Goal: Information Seeking & Learning: Learn about a topic

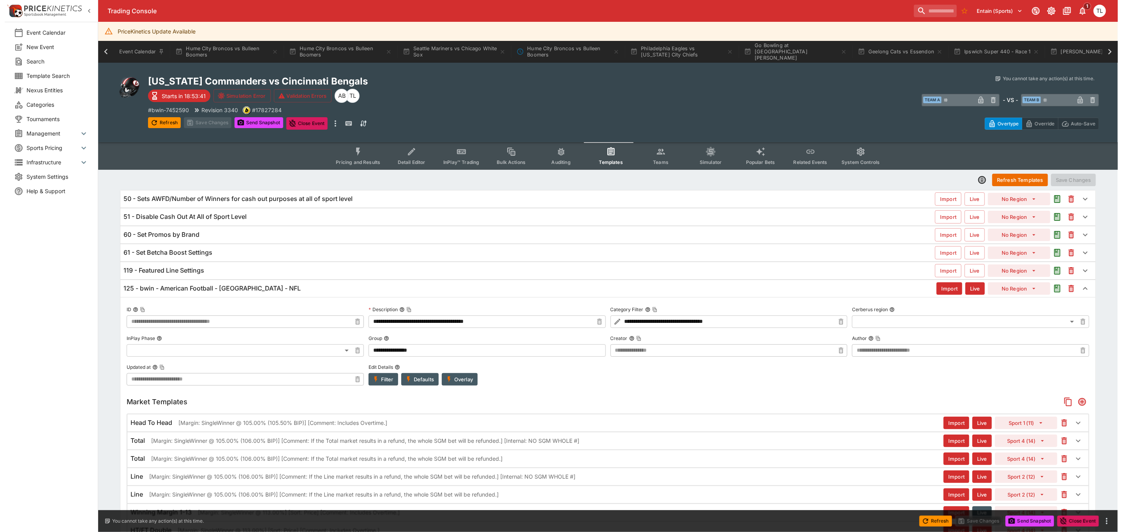
scroll to position [0, 479]
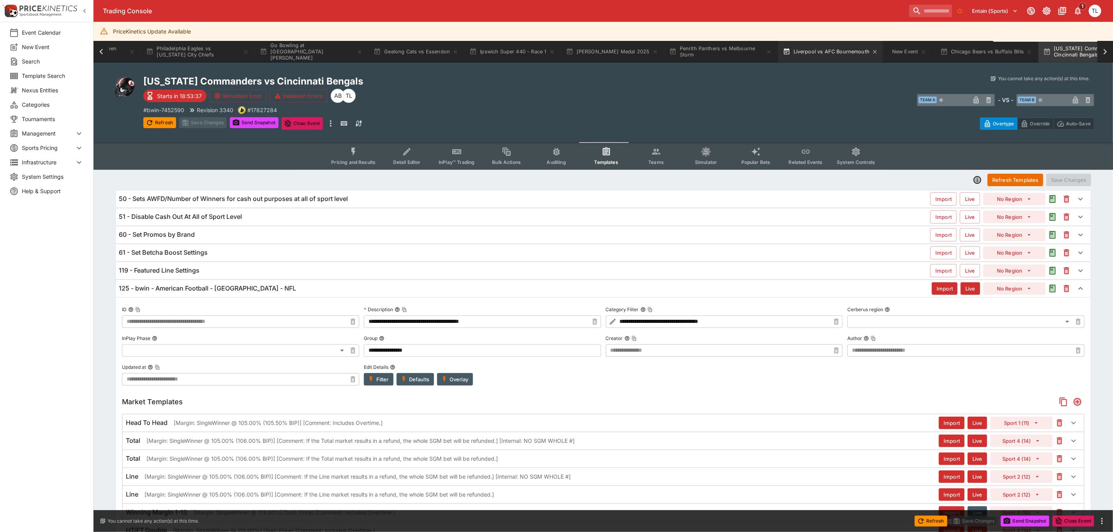
click at [784, 50] on button "Liverpool vs AFC Bournemouth" at bounding box center [830, 52] width 105 height 22
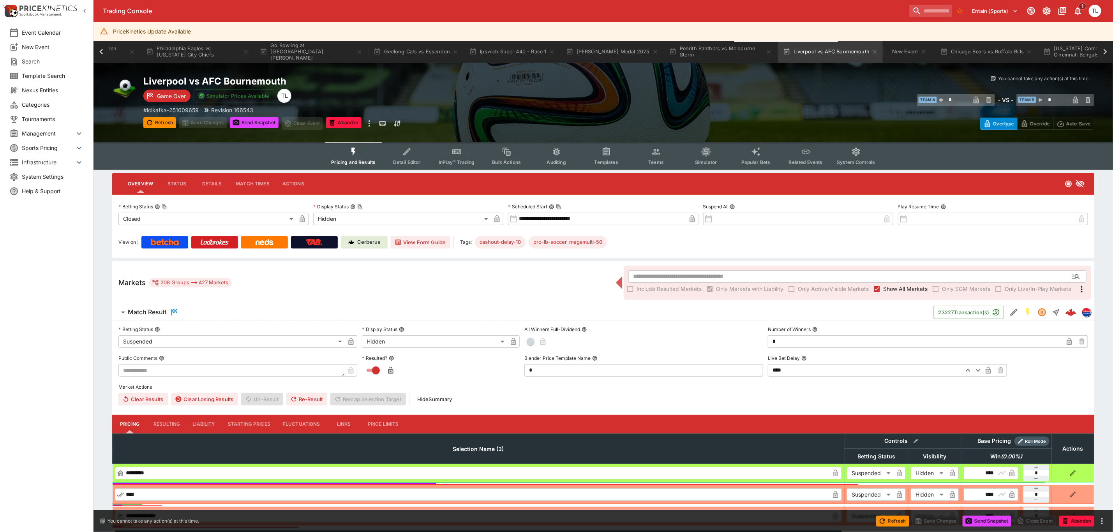
click at [612, 155] on button "Templates" at bounding box center [606, 156] width 50 height 28
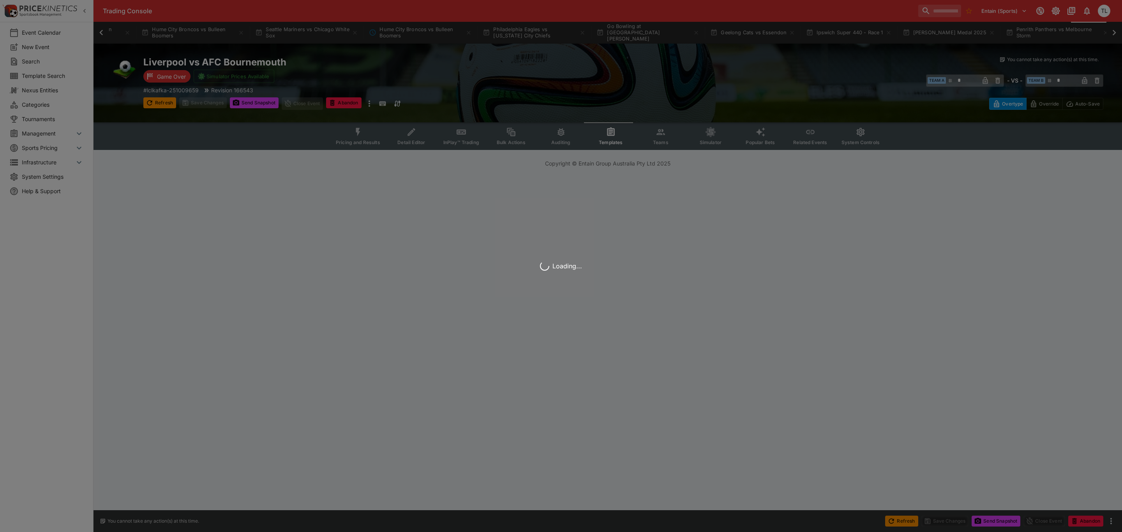
scroll to position [0, 211]
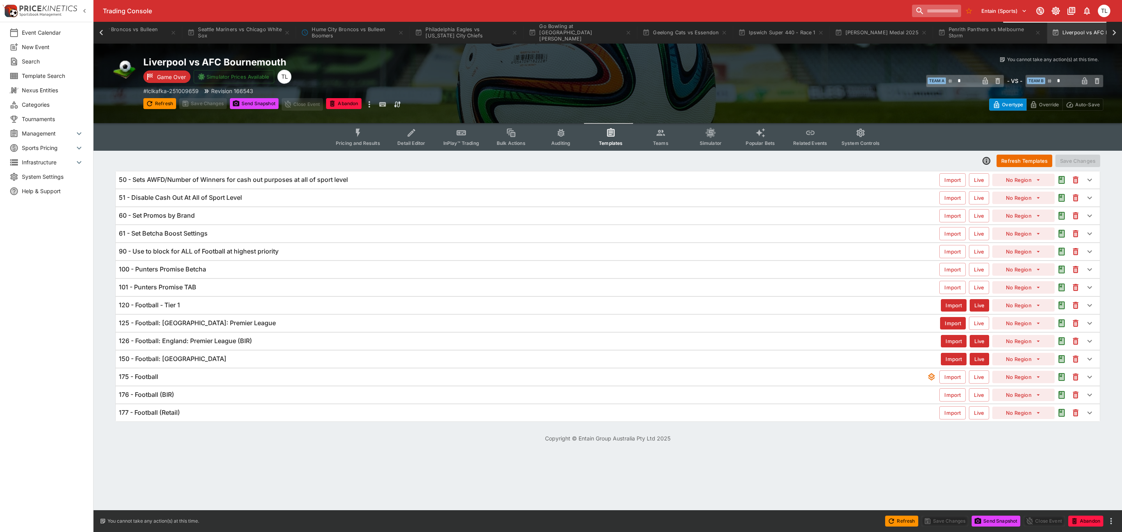
click at [916, 5] on input "search" at bounding box center [936, 11] width 49 height 12
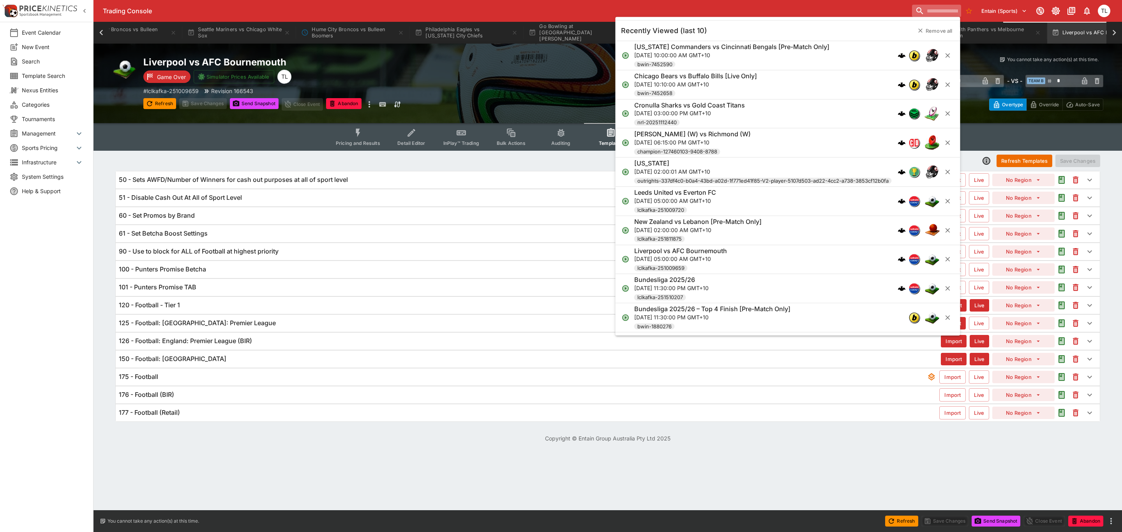
paste input "*********"
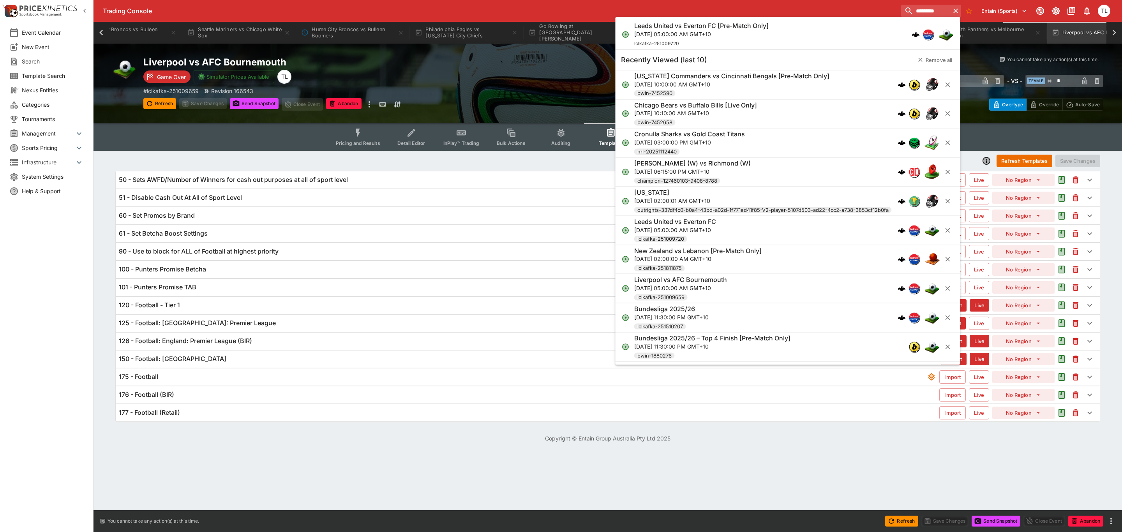
type input "*********"
click at [327, 165] on div "Refresh Templates Save Changes" at bounding box center [607, 161] width 985 height 14
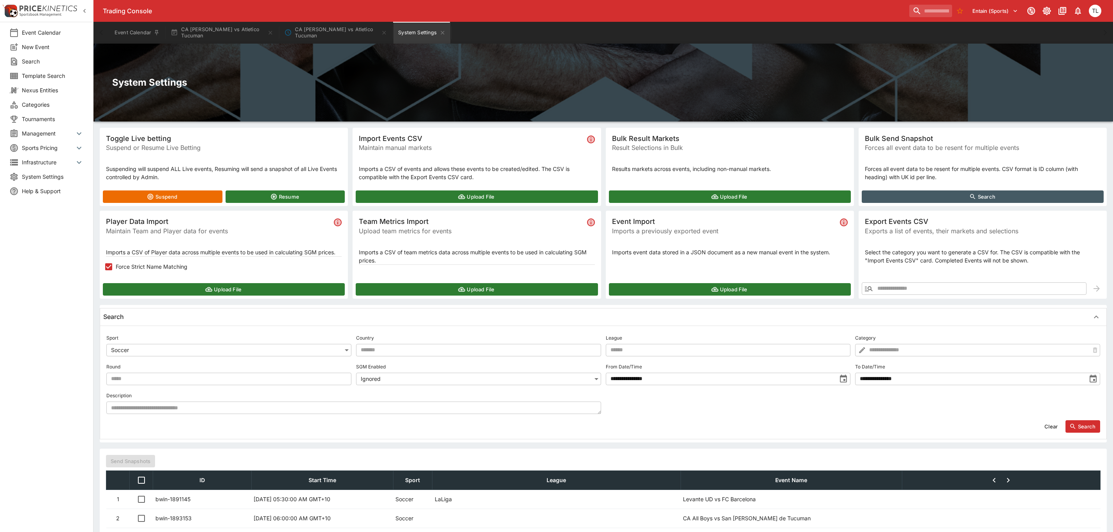
click at [923, 18] on div "Entain (Sports) 1 TL" at bounding box center [1004, 10] width 197 height 17
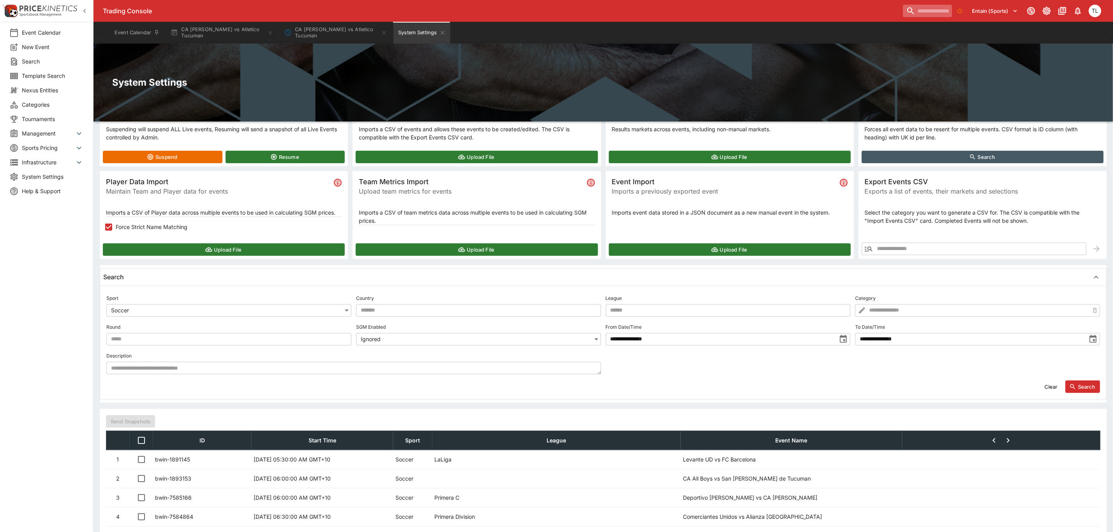
click at [921, 9] on input "search" at bounding box center [927, 11] width 49 height 12
paste input "*********"
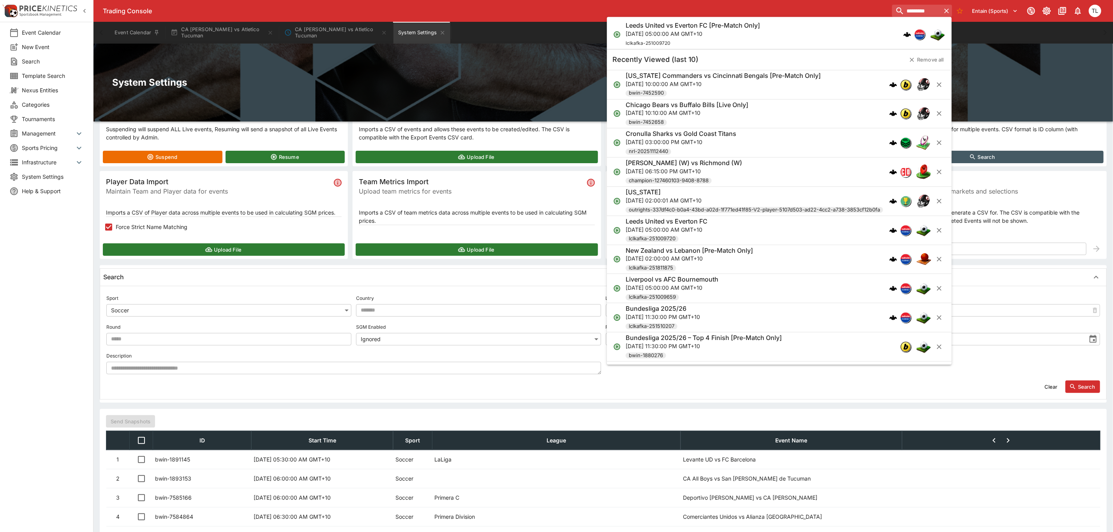
type input "*********"
click at [805, 36] on div "Leeds United vs Everton FC [Pre-Match Only] [DATE] 05:00:00 AM GMT+10 lclkafka-…" at bounding box center [774, 35] width 299 height 26
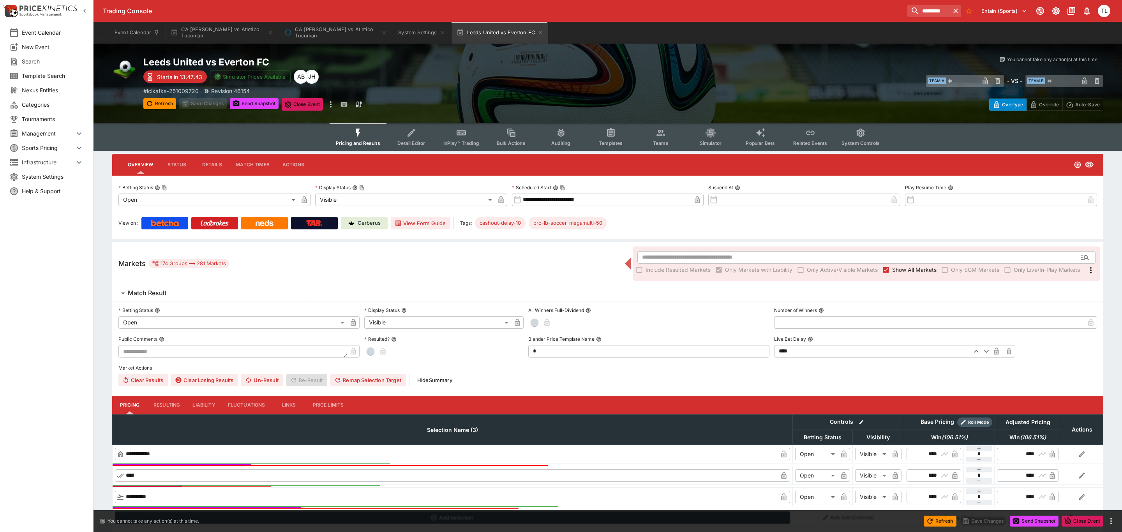
type input "**********"
type input "*******"
type input "**********"
drag, startPoint x: 187, startPoint y: 284, endPoint x: 186, endPoint y: 292, distance: 8.3
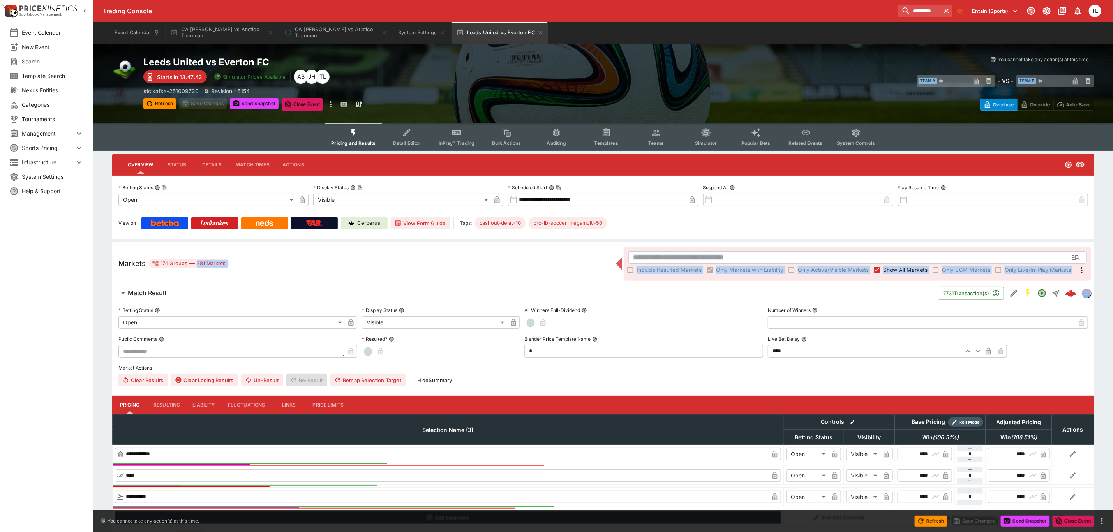
click at [181, 294] on span "Match Result" at bounding box center [530, 293] width 804 height 8
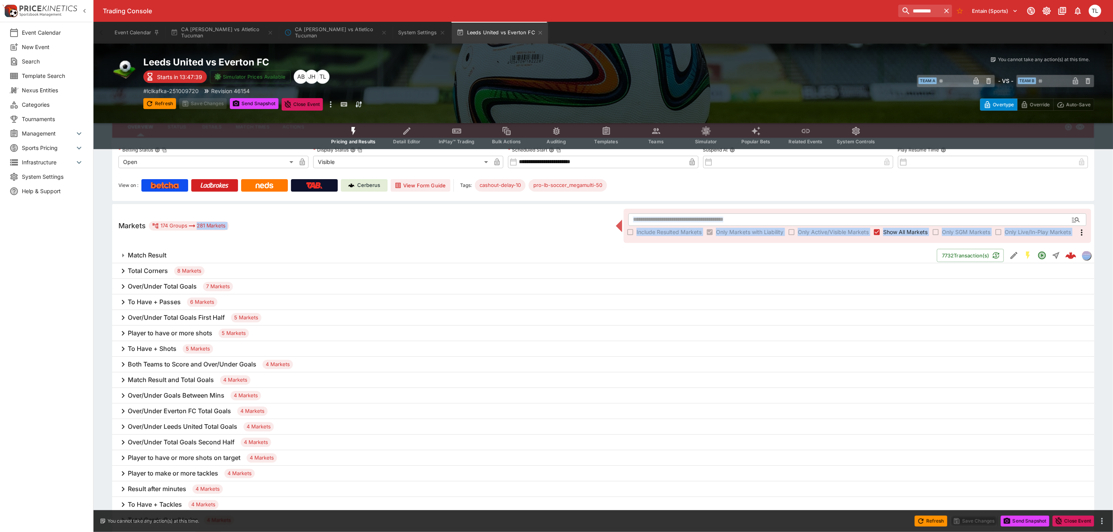
scroll to position [58, 0]
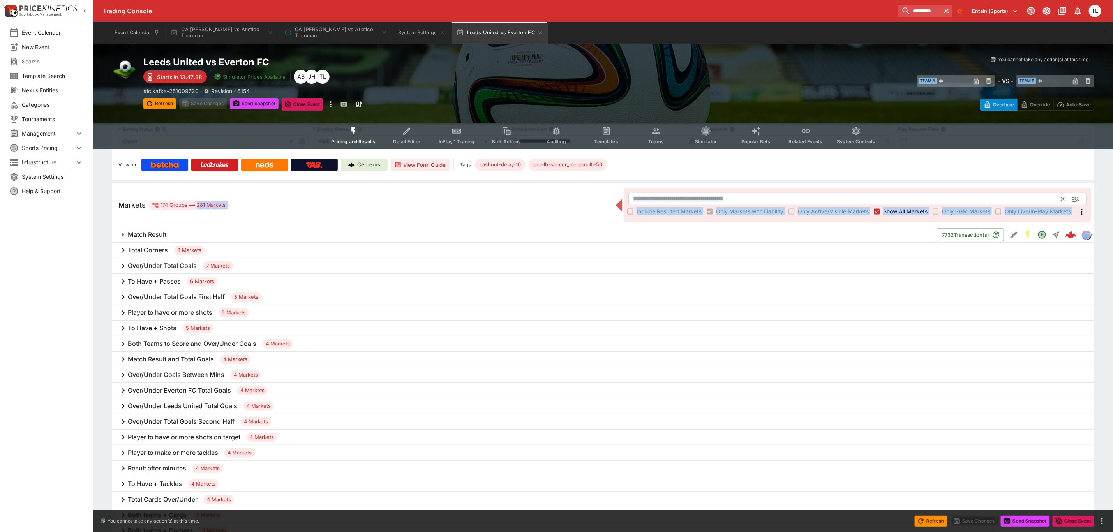
click at [658, 198] on input "text" at bounding box center [844, 199] width 433 height 12
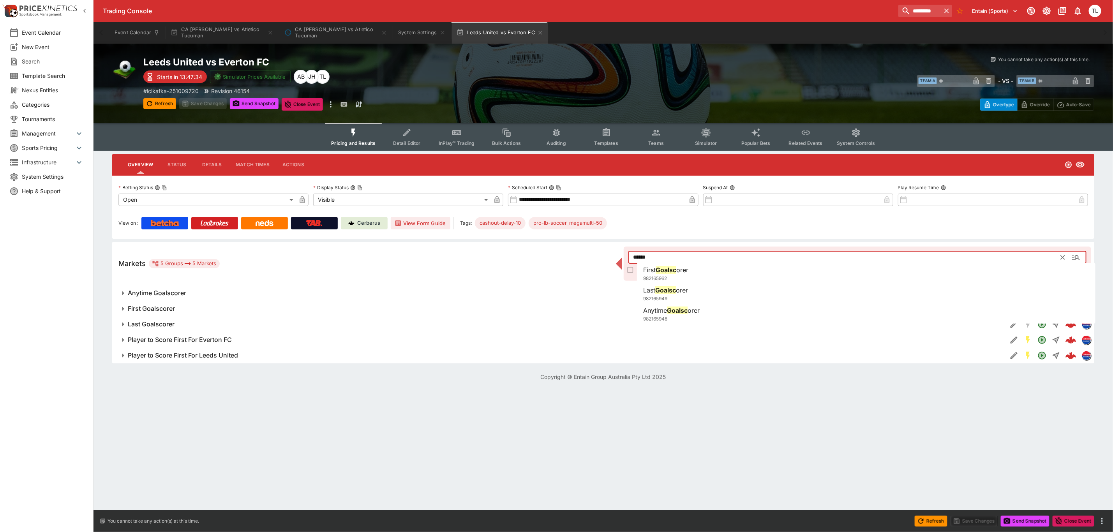
scroll to position [0, 0]
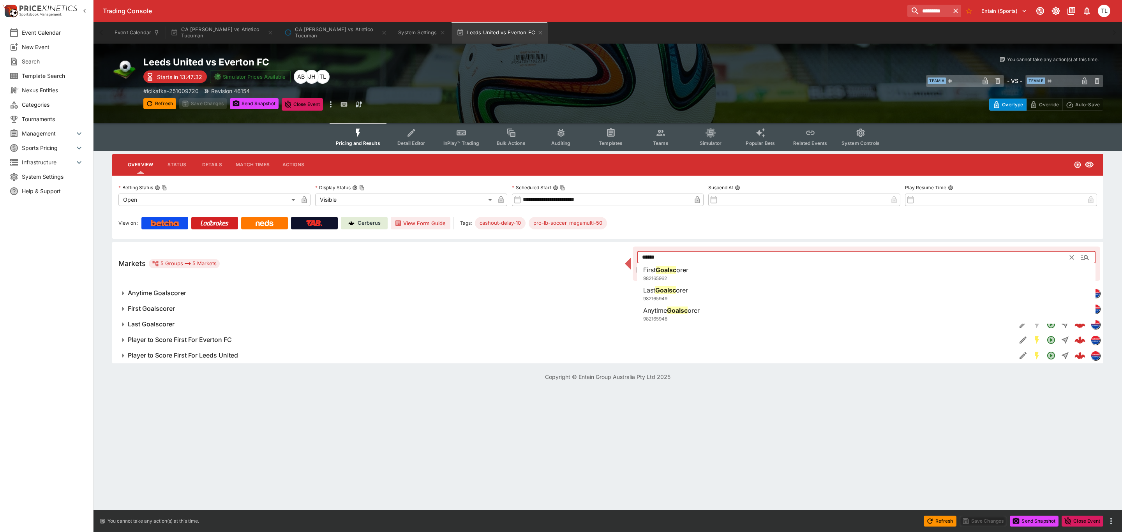
type input "******"
click at [126, 291] on icon "button" at bounding box center [122, 293] width 9 height 9
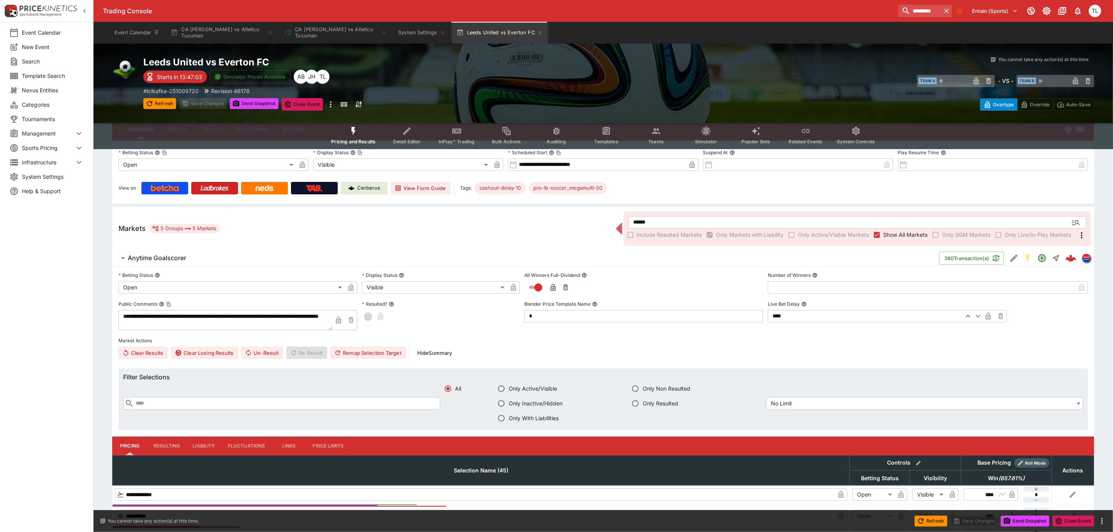
scroll to position [28, 0]
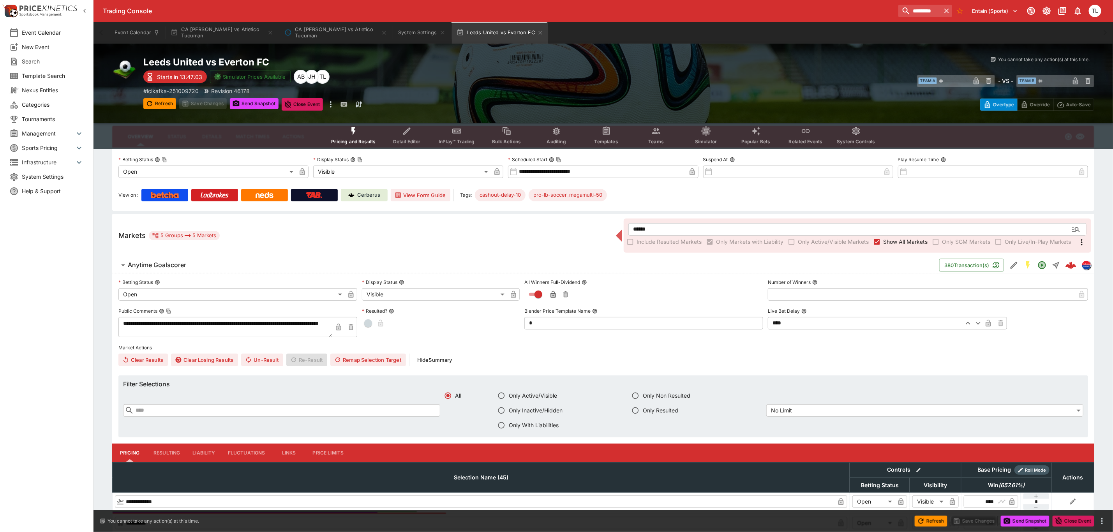
click at [169, 261] on h6 "Anytime Goalscorer" at bounding box center [157, 265] width 58 height 8
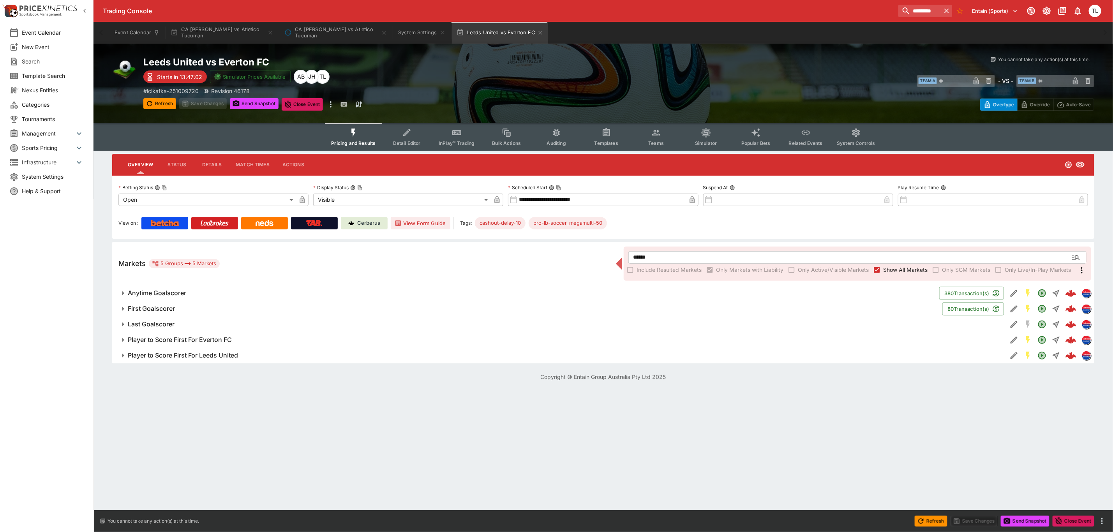
scroll to position [0, 0]
click at [159, 312] on h6 "First Goalscorer" at bounding box center [151, 309] width 47 height 8
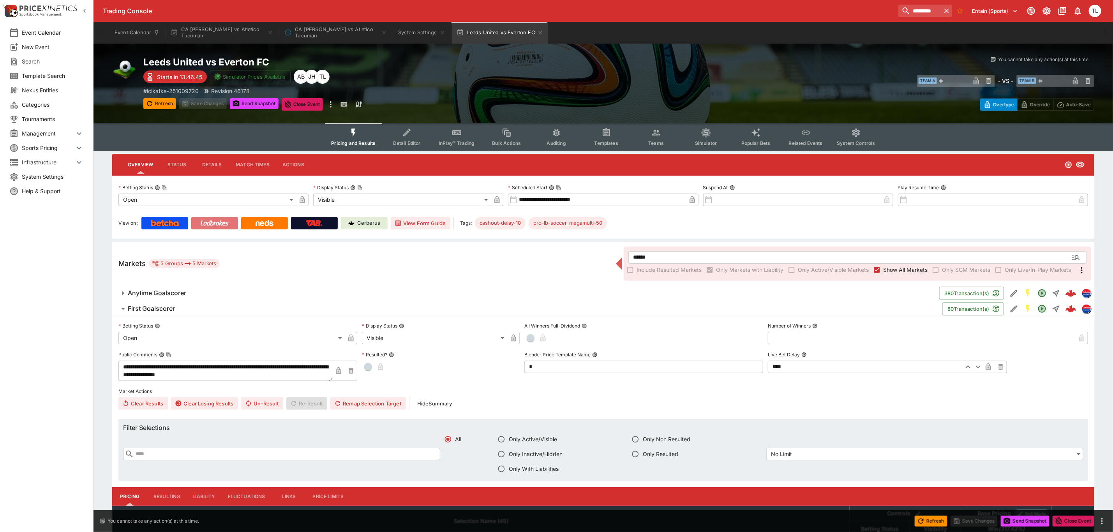
click at [227, 218] on link at bounding box center [214, 223] width 47 height 12
click at [601, 131] on button "Templates" at bounding box center [606, 137] width 50 height 28
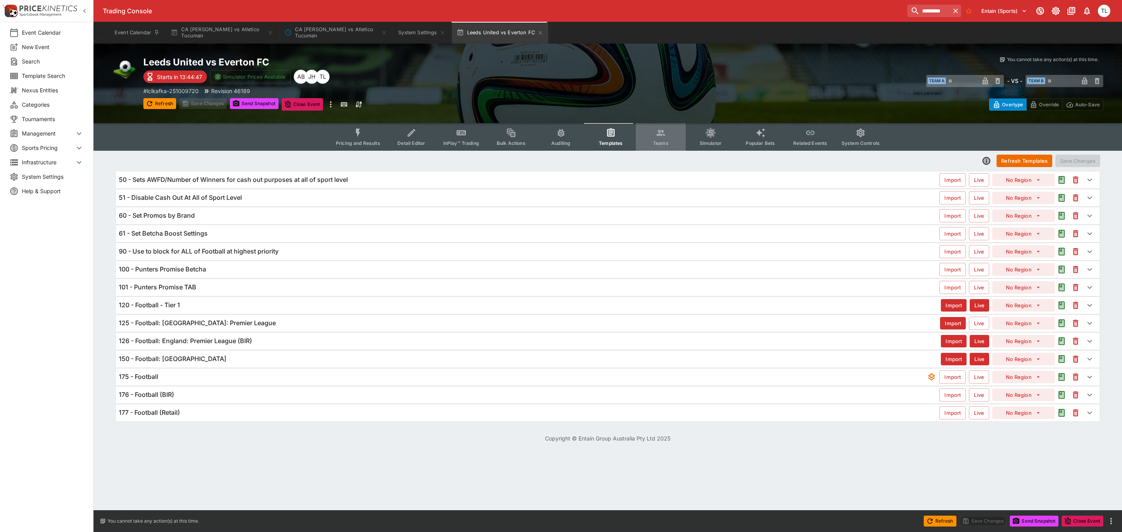
click at [666, 140] on span "Teams" at bounding box center [661, 143] width 16 height 6
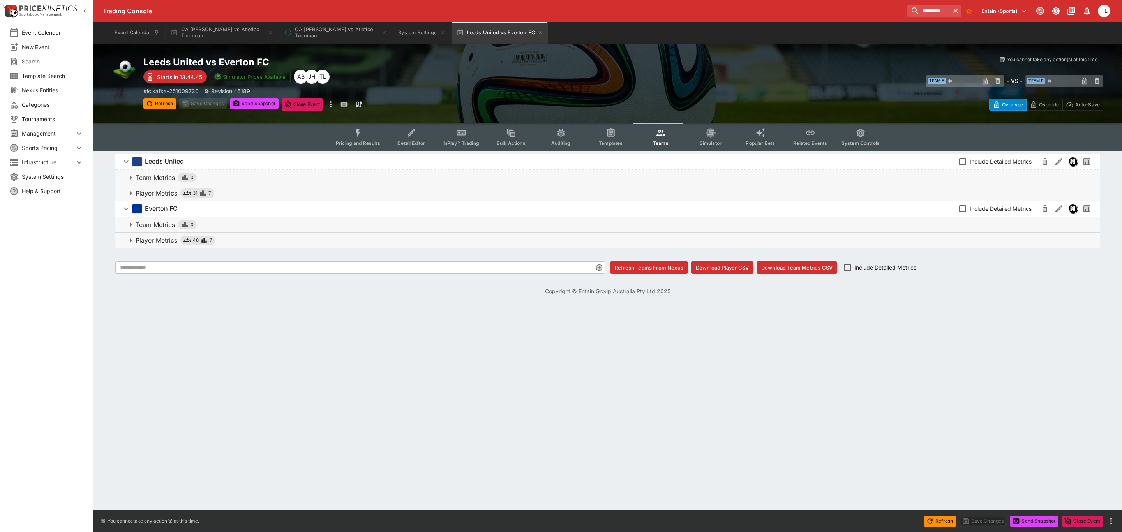
click at [155, 236] on p "Player Metrics" at bounding box center [157, 240] width 42 height 9
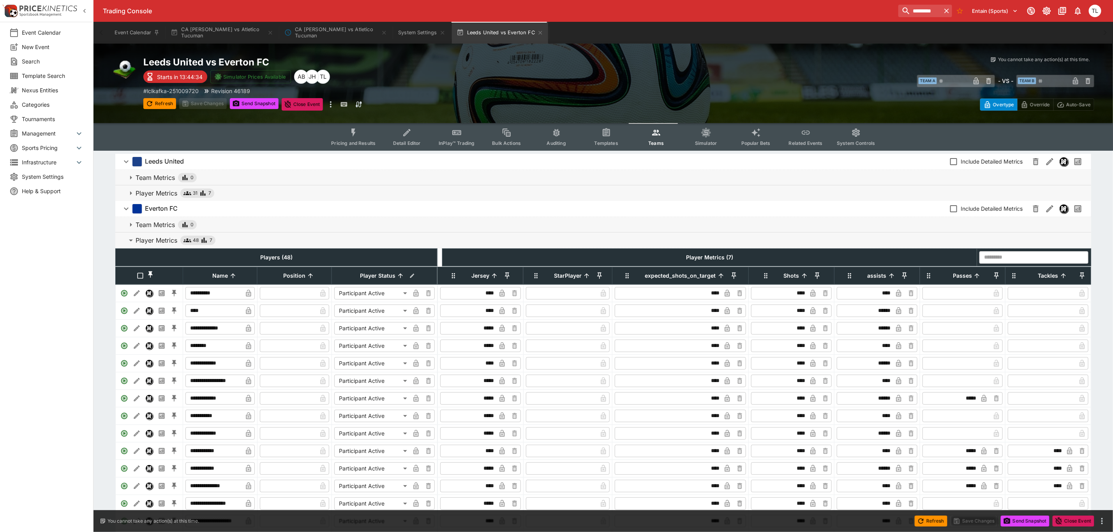
click at [158, 188] on p "Player Metrics" at bounding box center [157, 192] width 42 height 9
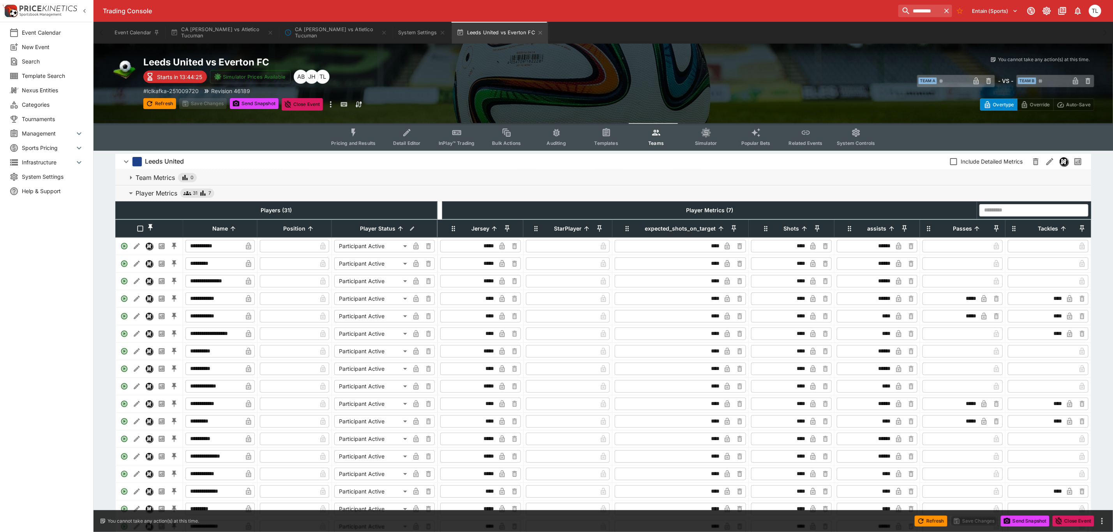
click at [356, 144] on span "Pricing and Results" at bounding box center [353, 143] width 44 height 6
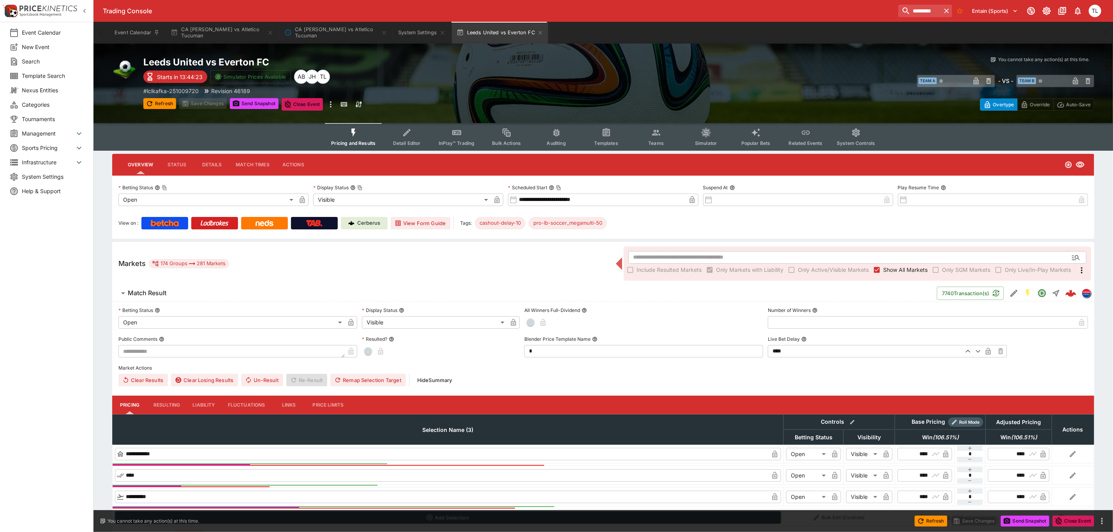
click at [348, 255] on div "Markets 174 Groups 281 Markets ​ Include Resulted Markets Only Markets with Lia…" at bounding box center [603, 264] width 982 height 44
drag, startPoint x: 155, startPoint y: 287, endPoint x: 162, endPoint y: 287, distance: 7.0
click at [155, 287] on button "Match Result" at bounding box center [524, 293] width 824 height 16
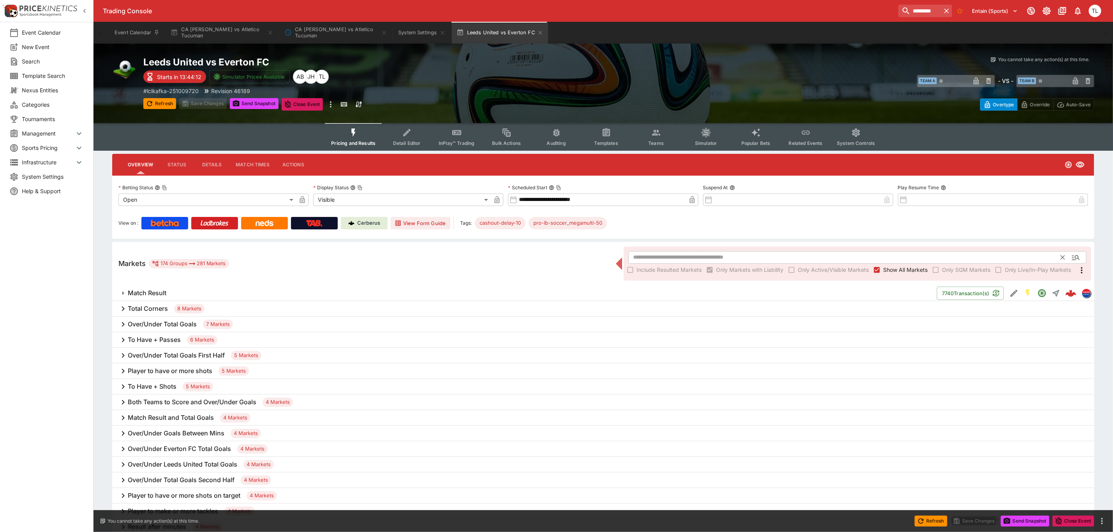
click at [736, 258] on input "text" at bounding box center [844, 257] width 433 height 12
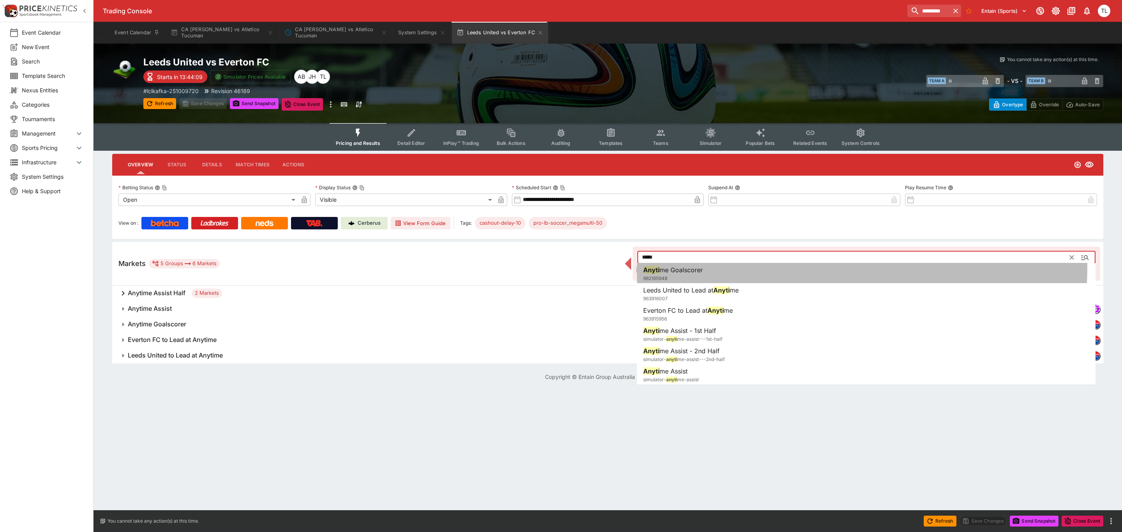
click at [713, 266] on li "Anyti me Goalscorer 982165948" at bounding box center [866, 274] width 458 height 22
type input "**********"
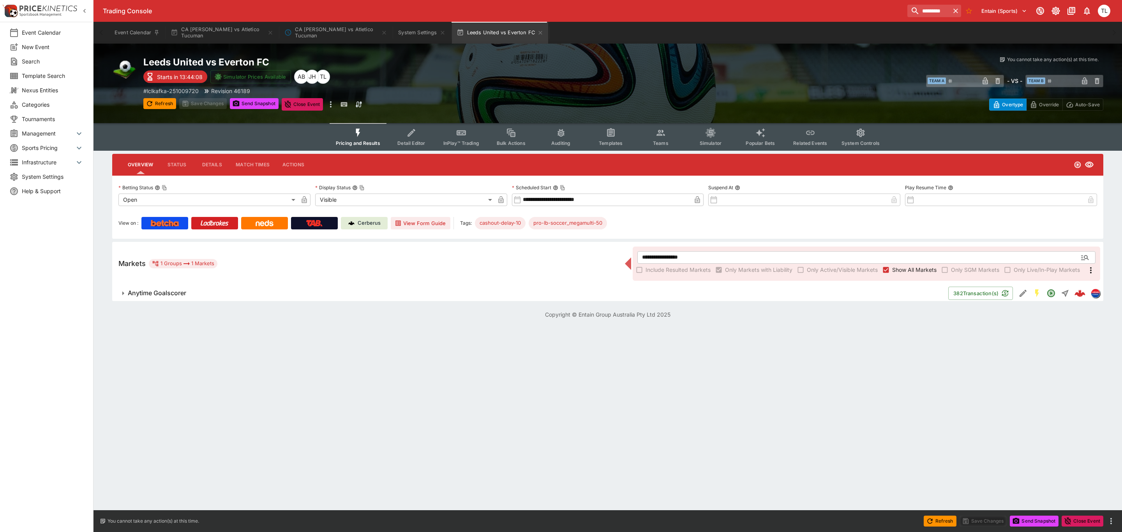
click at [255, 292] on span "Anytime Goalscorer" at bounding box center [535, 293] width 814 height 8
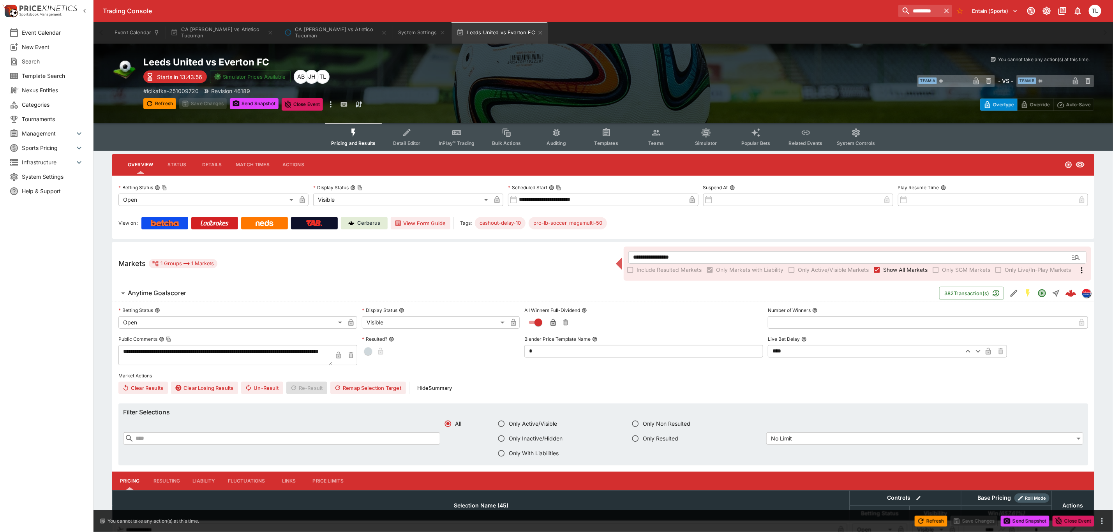
click at [421, 253] on div "**********" at bounding box center [603, 264] width 982 height 44
click at [654, 222] on div "View on : Cerberus View Form Guide Tags: cashout-delay-10 pro-lb-soccer_megamul…" at bounding box center [602, 223] width 969 height 12
click at [659, 144] on span "Teams" at bounding box center [656, 143] width 16 height 6
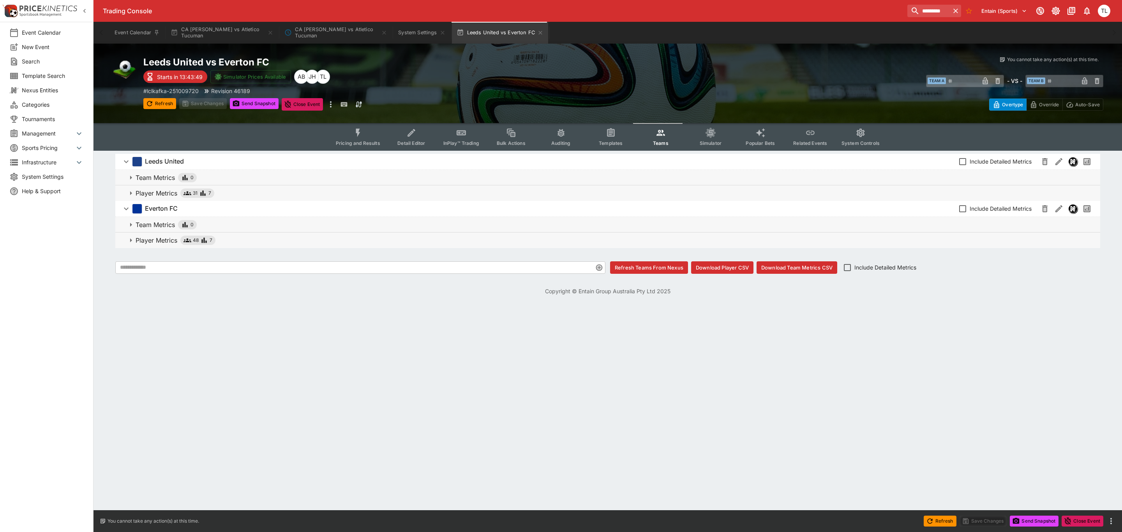
click at [159, 192] on p "Player Metrics" at bounding box center [157, 192] width 42 height 9
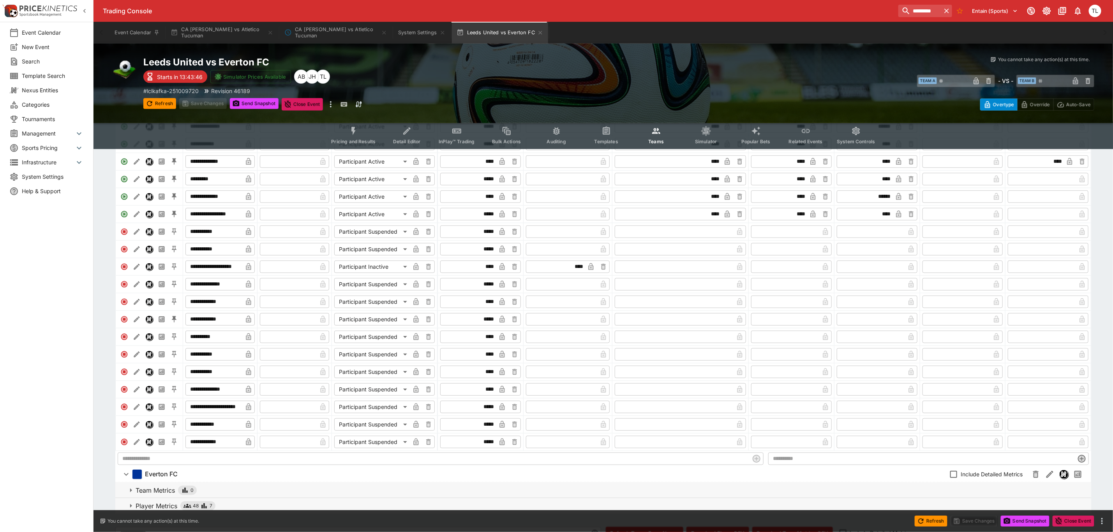
scroll to position [351, 0]
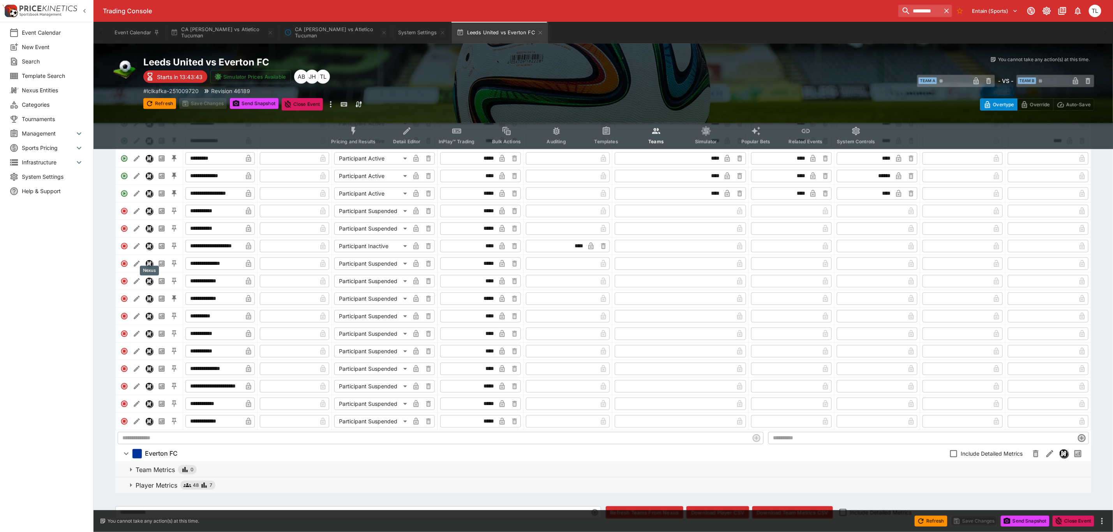
click at [150, 250] on img "Nexus" at bounding box center [149, 246] width 7 height 7
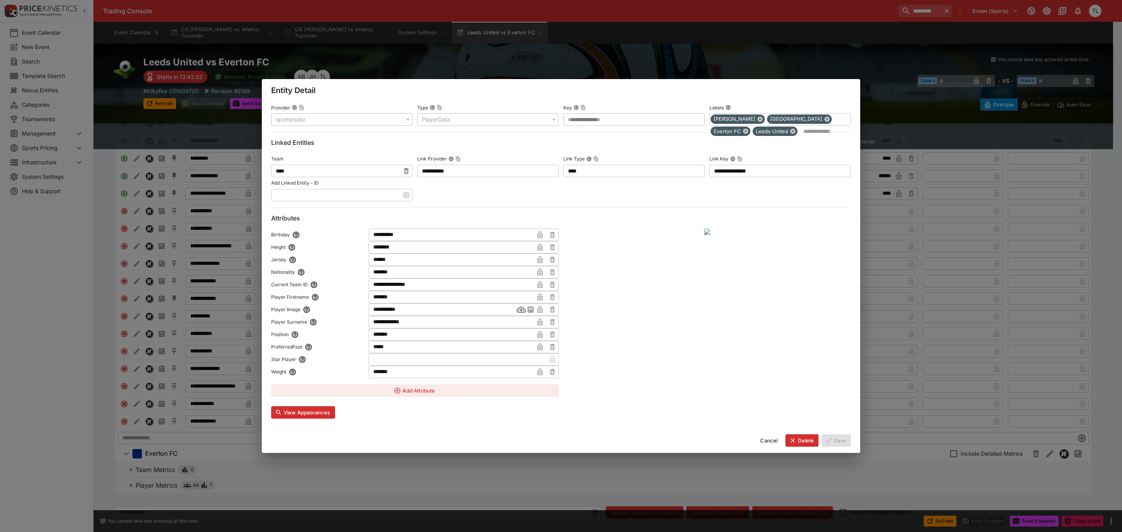
click at [768, 439] on button "Cancel" at bounding box center [768, 440] width 27 height 12
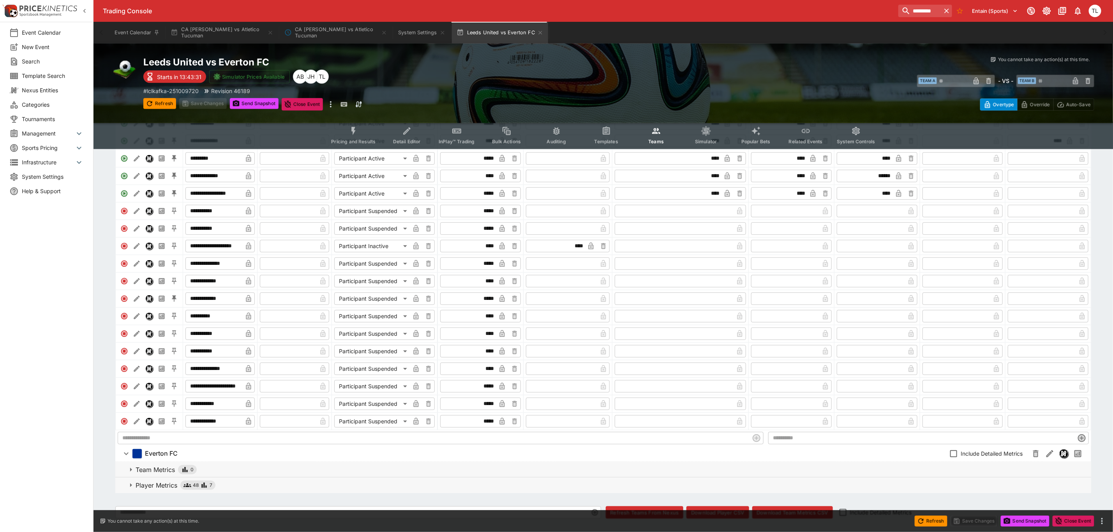
scroll to position [383, 0]
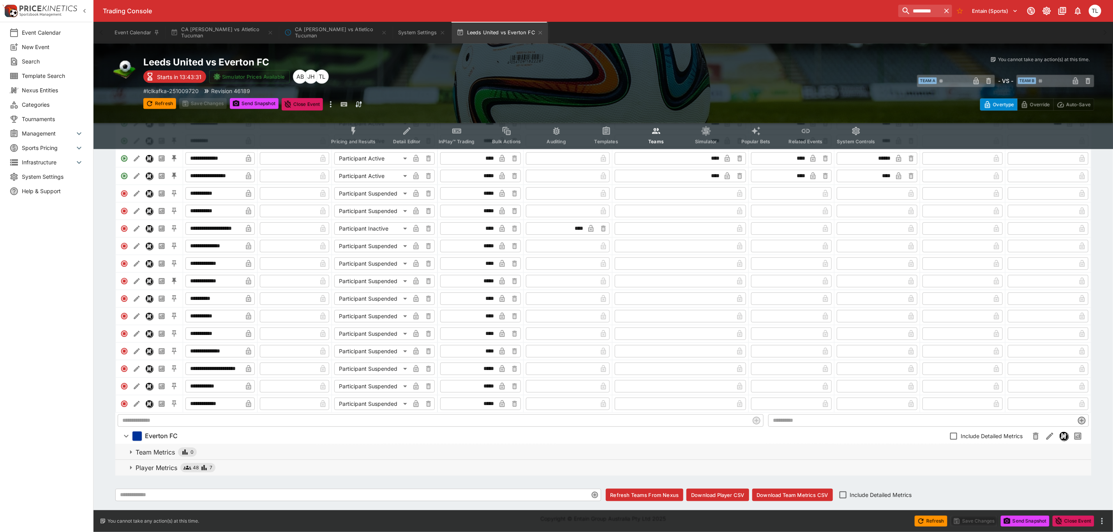
click at [165, 471] on p "Player Metrics" at bounding box center [157, 467] width 42 height 9
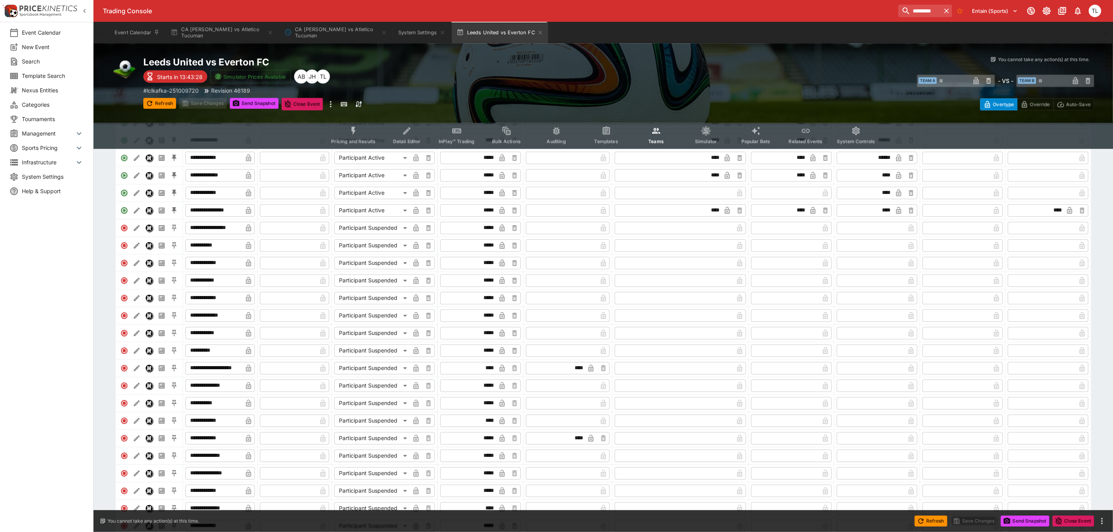
scroll to position [1029, 0]
click at [149, 371] on img "Nexus" at bounding box center [149, 367] width 7 height 7
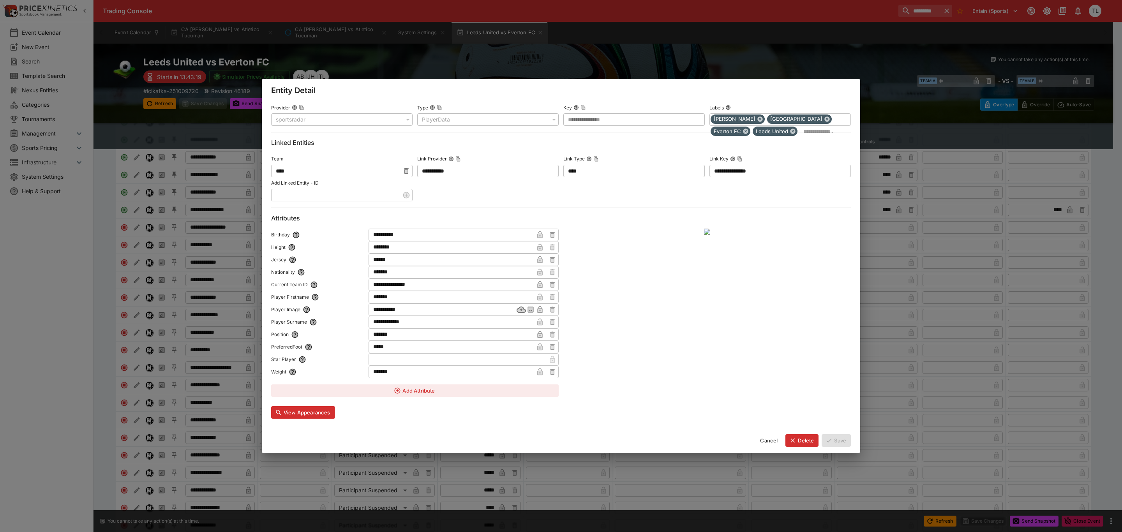
click at [775, 440] on button "Cancel" at bounding box center [768, 440] width 27 height 12
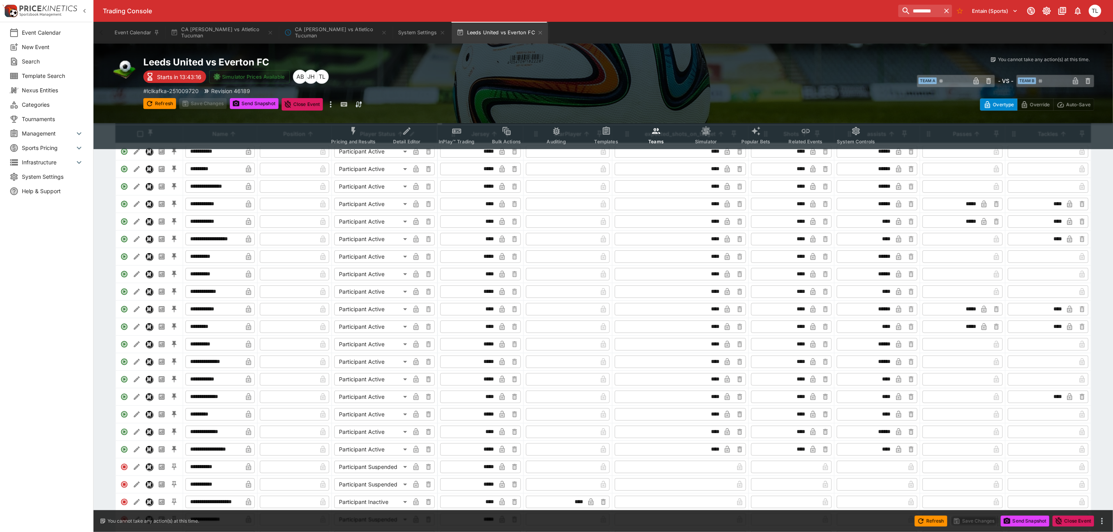
scroll to position [0, 0]
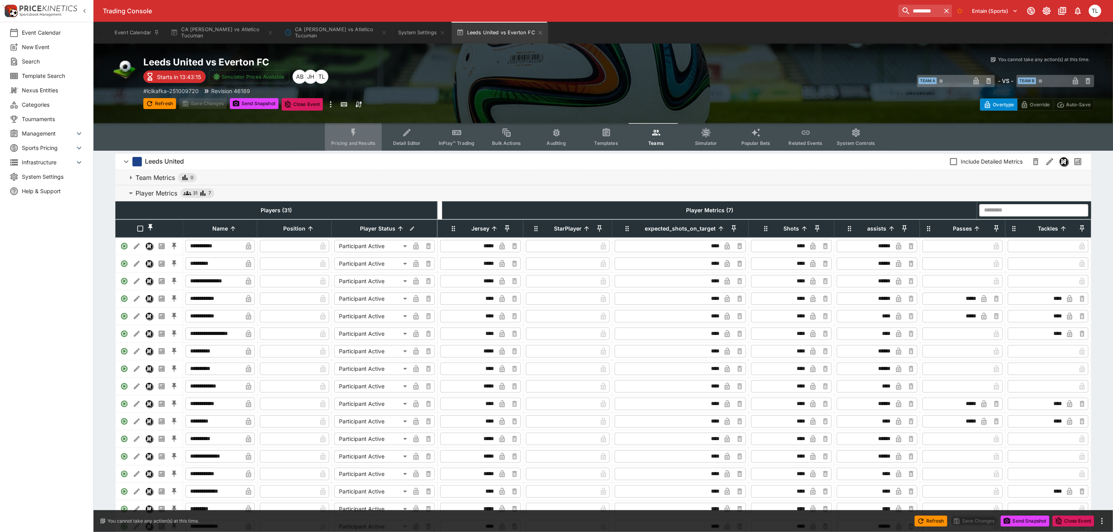
click at [358, 133] on icon "Event type filters" at bounding box center [354, 133] width 10 height 10
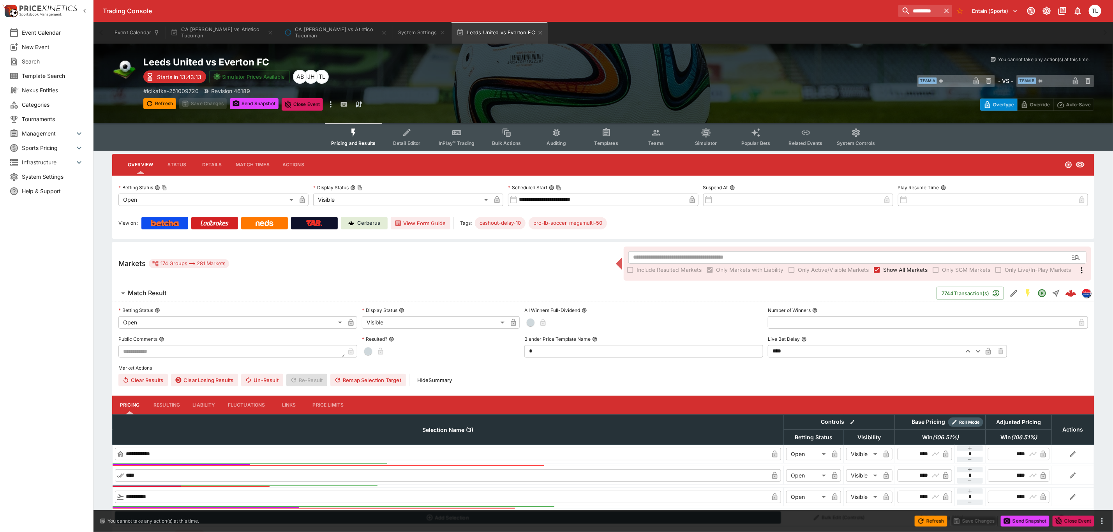
click at [282, 269] on div "Markets 174 Groups 281 Markets ​ Include Resulted Markets Only Markets with Lia…" at bounding box center [603, 264] width 982 height 44
click at [366, 218] on link "Cerberus" at bounding box center [364, 223] width 47 height 12
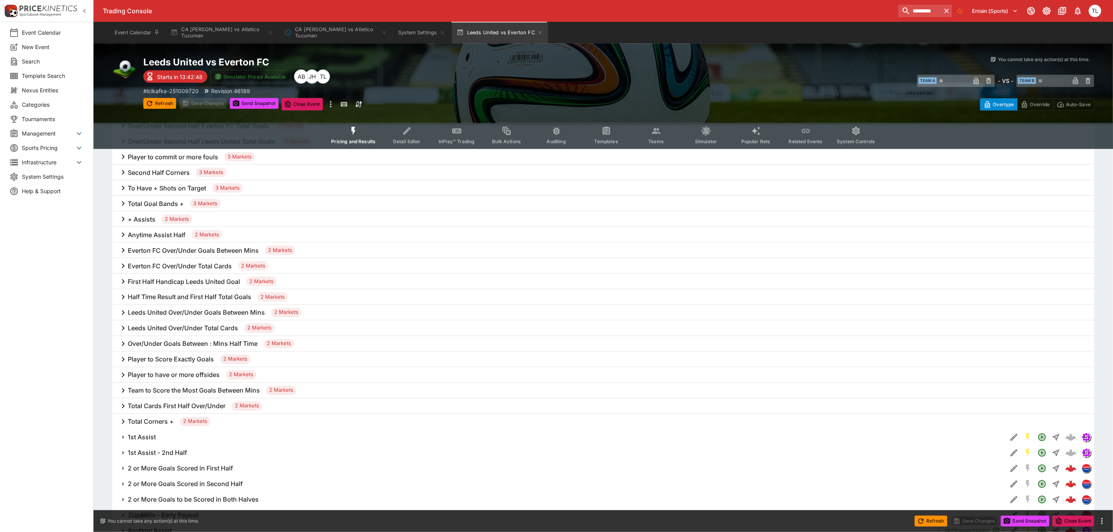
scroll to position [935, 0]
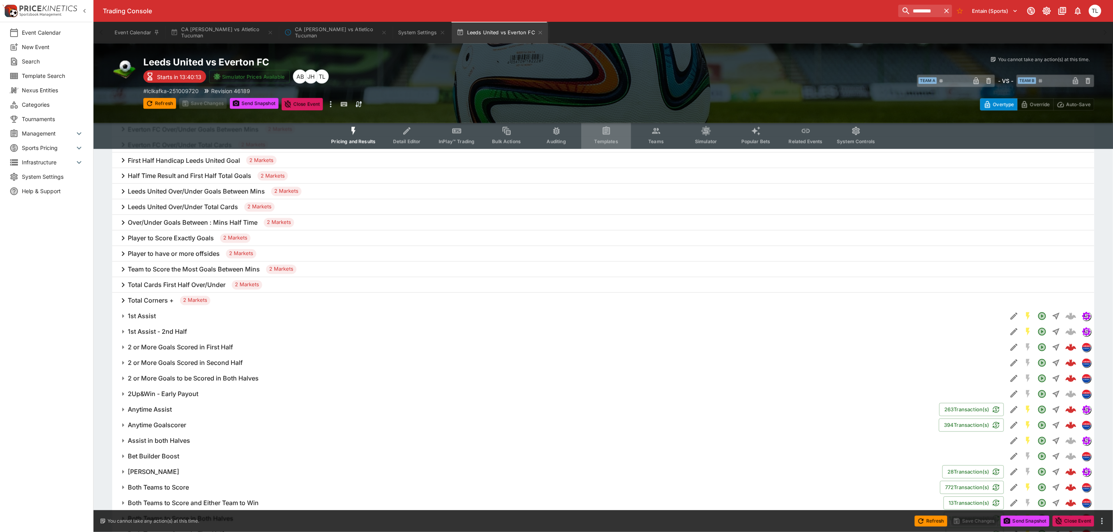
click at [602, 132] on icon "Event type filters" at bounding box center [606, 131] width 10 height 10
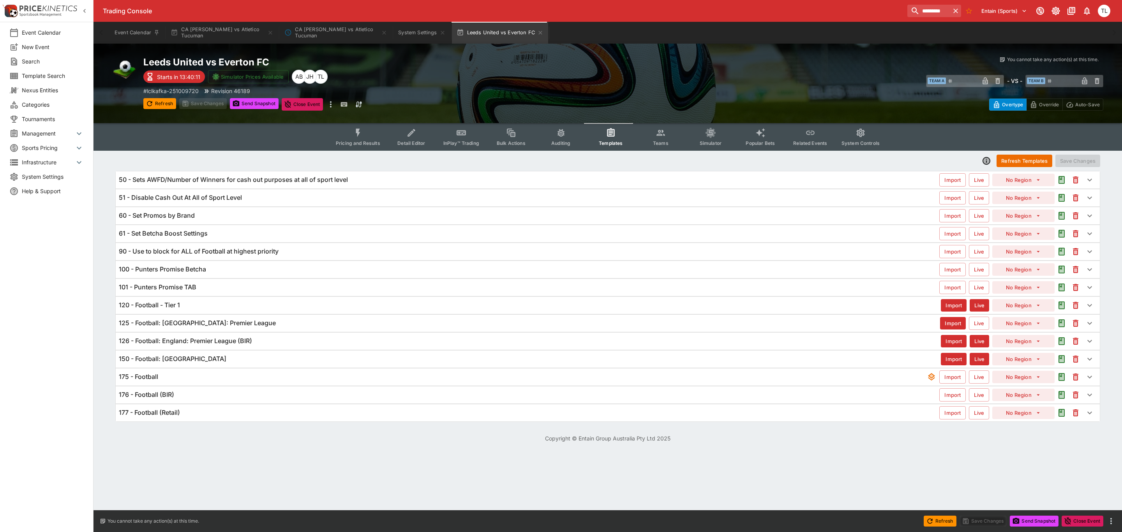
click at [165, 375] on div "175 - Football Import Live No Region" at bounding box center [608, 376] width 984 height 17
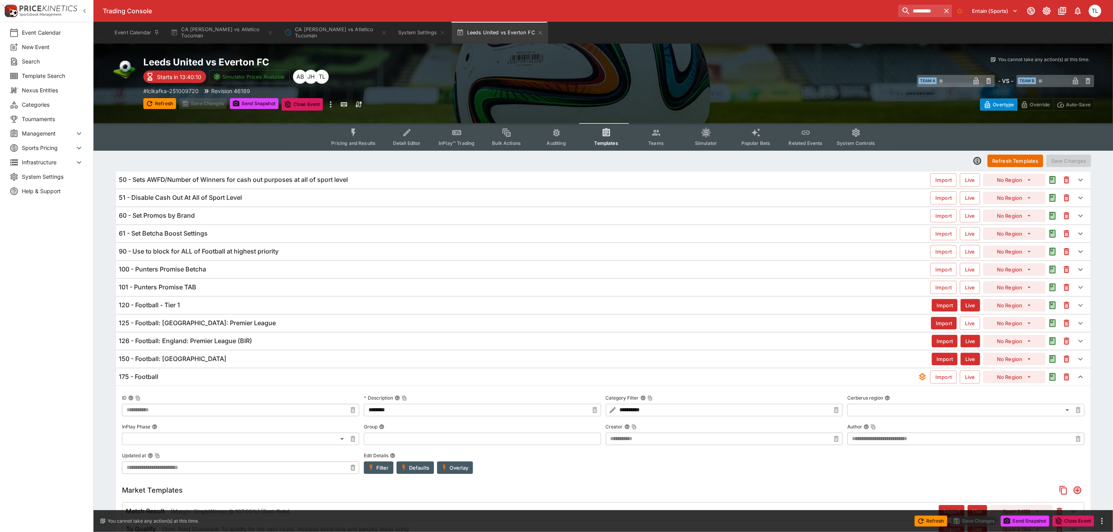
type input "**********"
click at [353, 150] on button "Pricing and Results" at bounding box center [353, 137] width 57 height 28
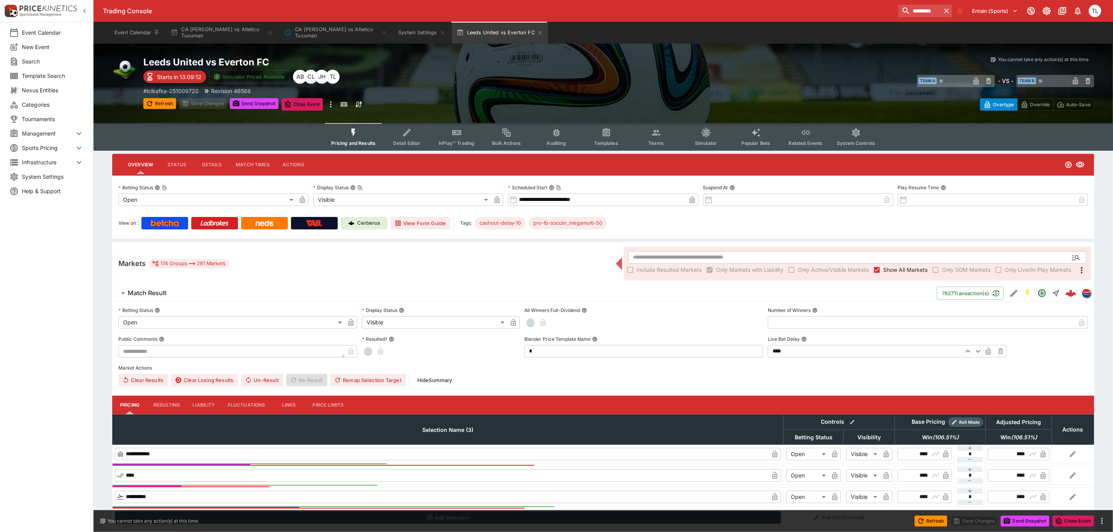
click at [372, 227] on link "Cerberus" at bounding box center [364, 223] width 47 height 12
